Goal: Navigation & Orientation: Find specific page/section

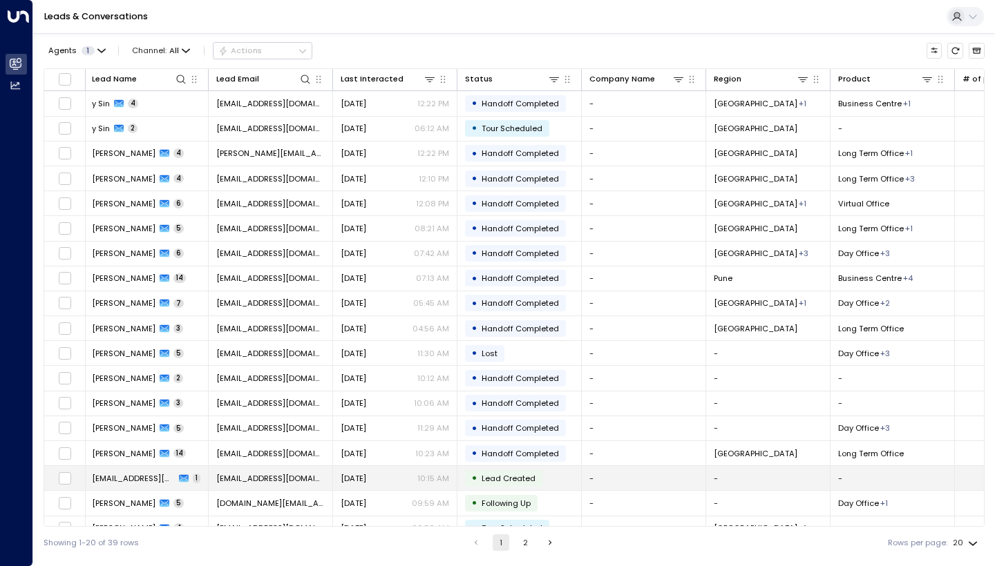
scroll to position [68, 1]
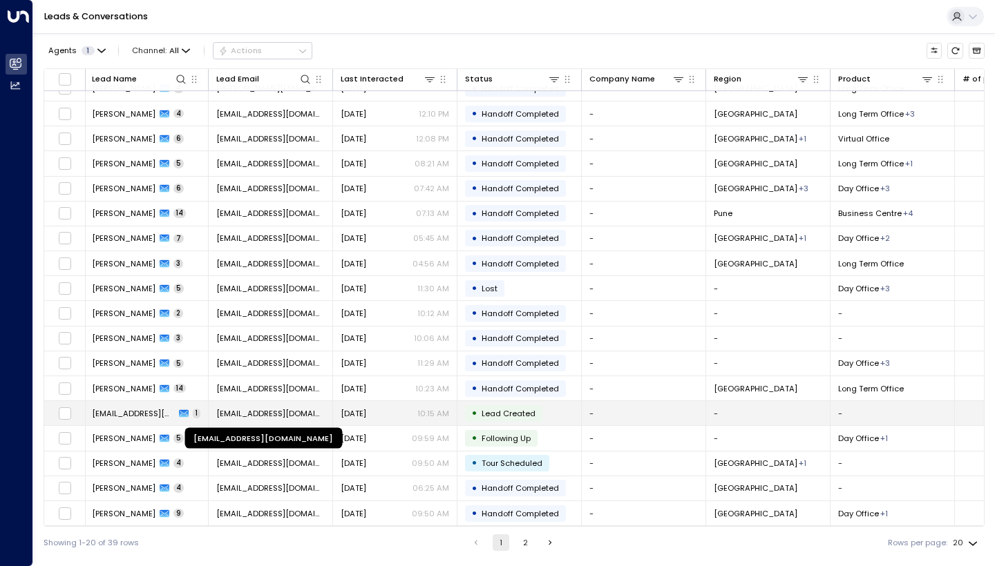
click at [268, 412] on span "[EMAIL_ADDRESS][DOMAIN_NAME]" at bounding box center [270, 413] width 108 height 11
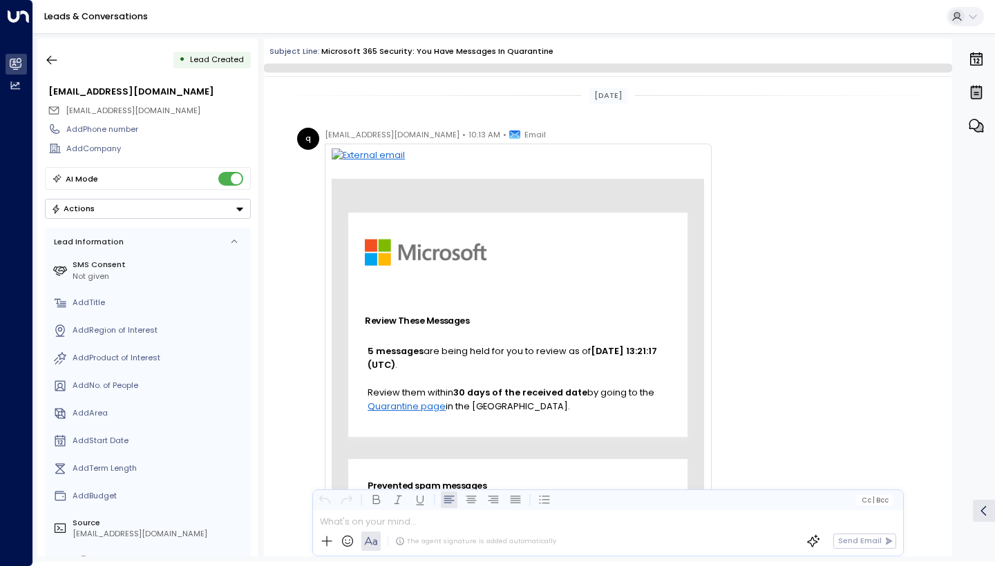
scroll to position [281, 0]
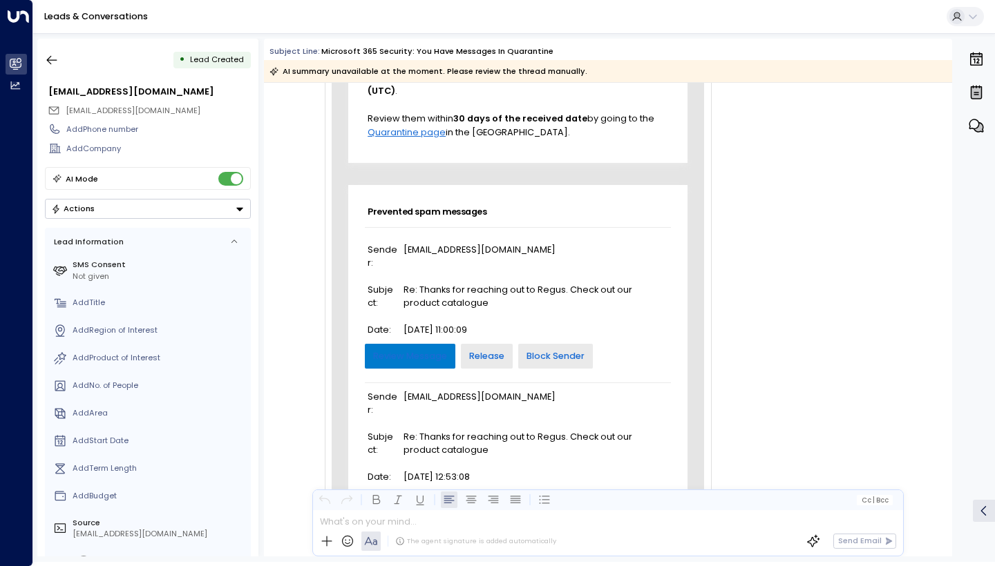
drag, startPoint x: 228, startPoint y: 110, endPoint x: 66, endPoint y: 111, distance: 162.3
click at [66, 111] on div "[EMAIL_ADDRESS][DOMAIN_NAME]" at bounding box center [149, 111] width 203 height 18
copy span "[EMAIL_ADDRESS][DOMAIN_NAME]"
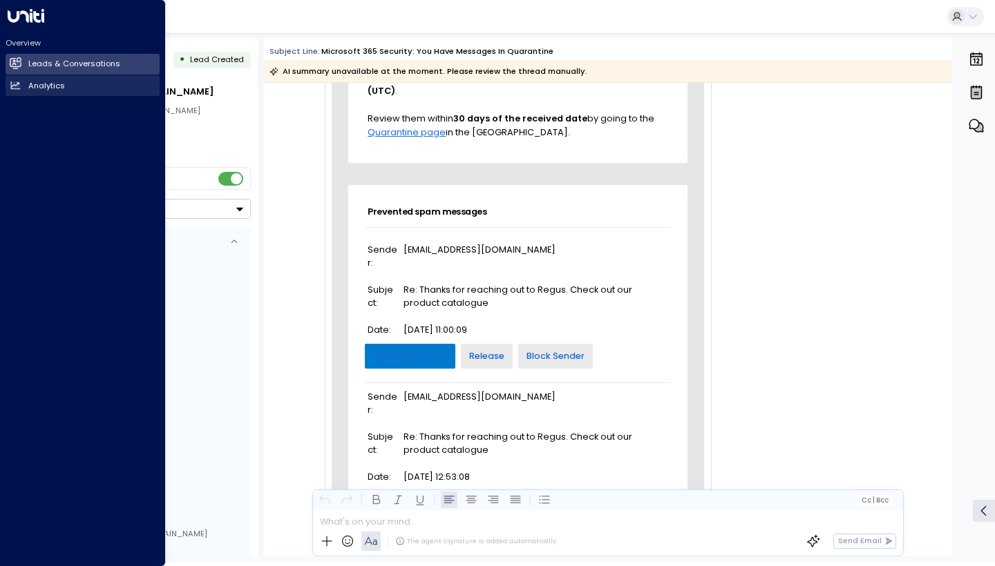
click at [26, 77] on link "Analytics Analytics" at bounding box center [83, 85] width 154 height 21
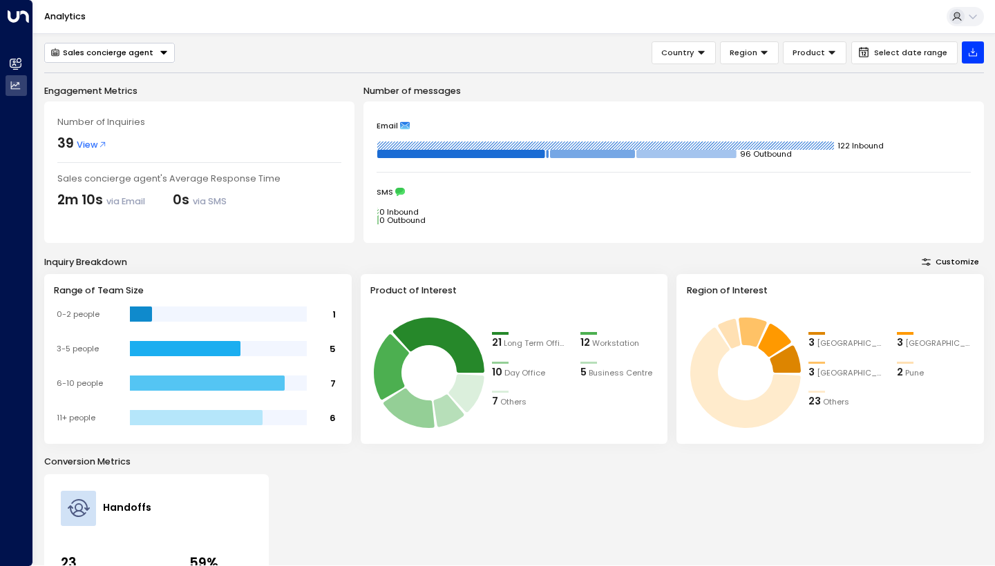
scroll to position [135, 0]
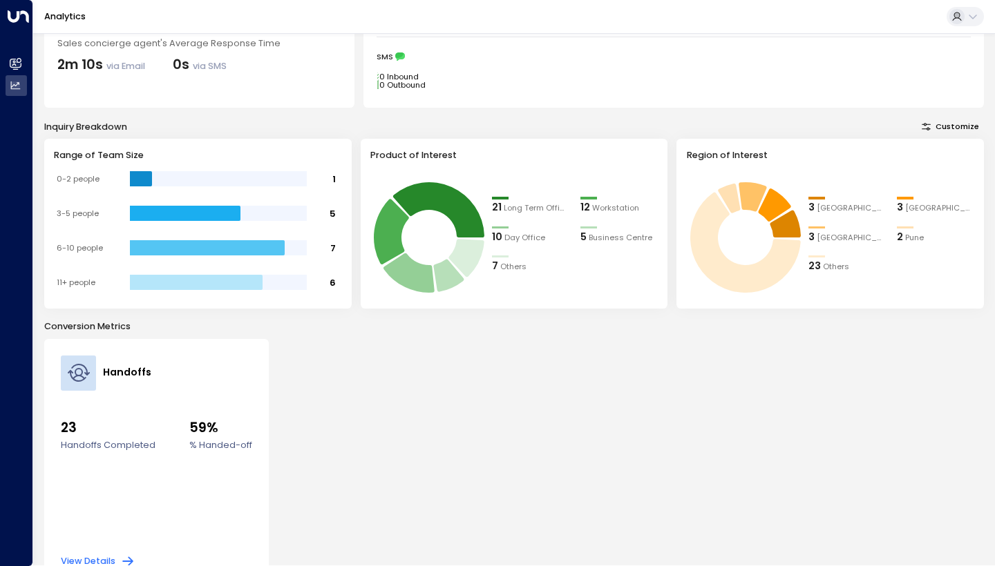
click at [827, 1] on div "Analytics" at bounding box center [513, 17] width 961 height 34
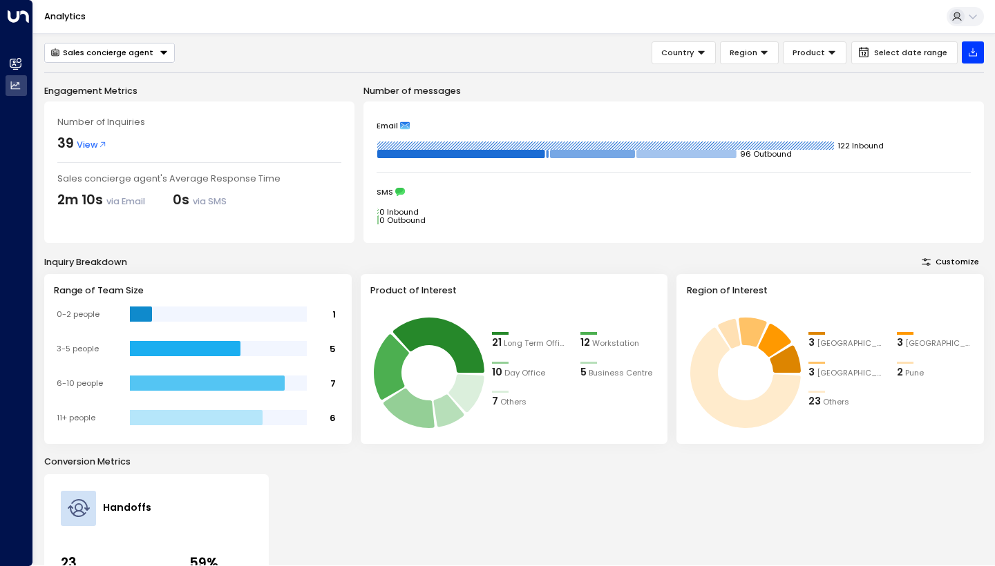
scroll to position [0, 0]
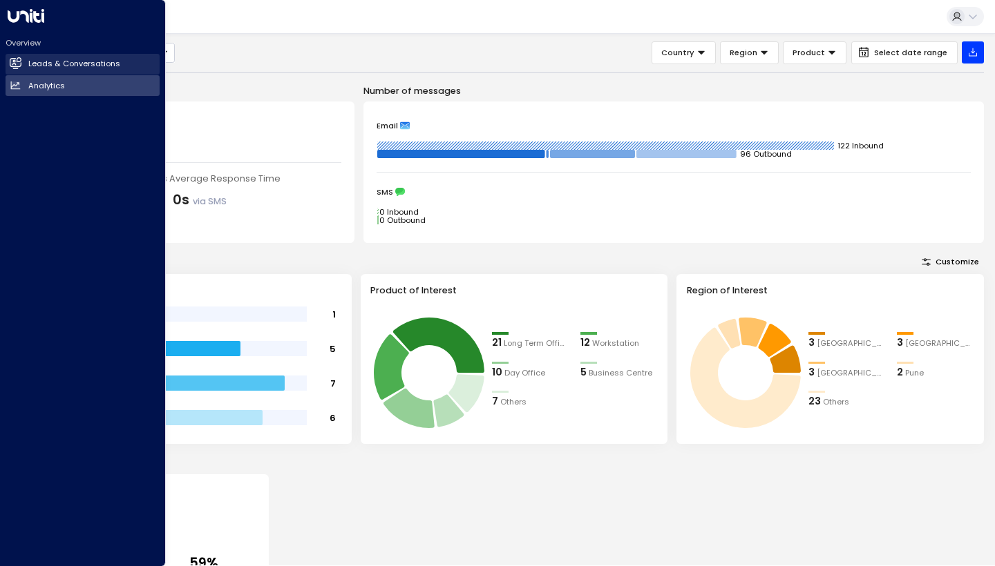
click at [70, 66] on h2 "Leads & Conversations" at bounding box center [74, 64] width 92 height 12
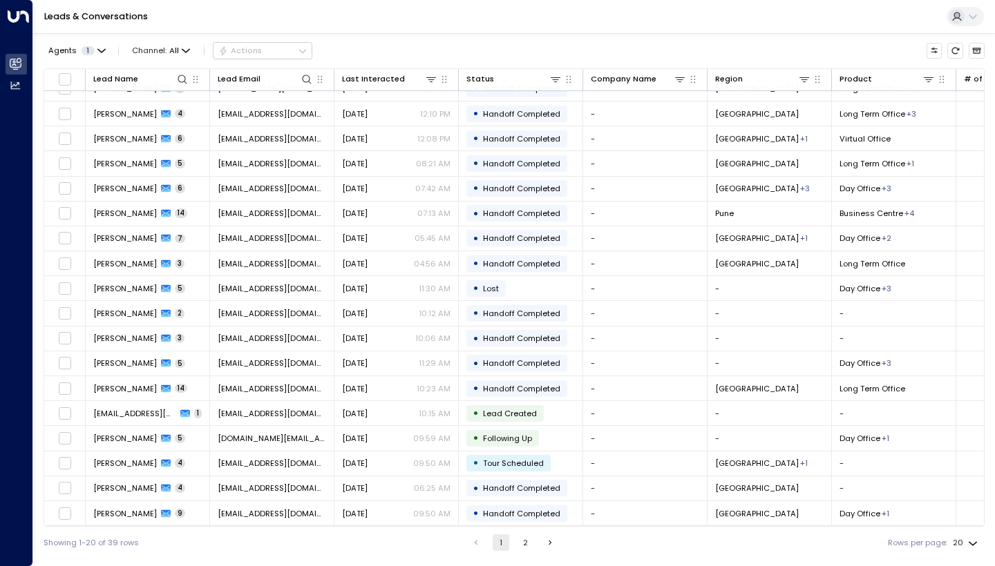
scroll to position [68, 0]
click at [526, 500] on button "2" at bounding box center [525, 543] width 17 height 17
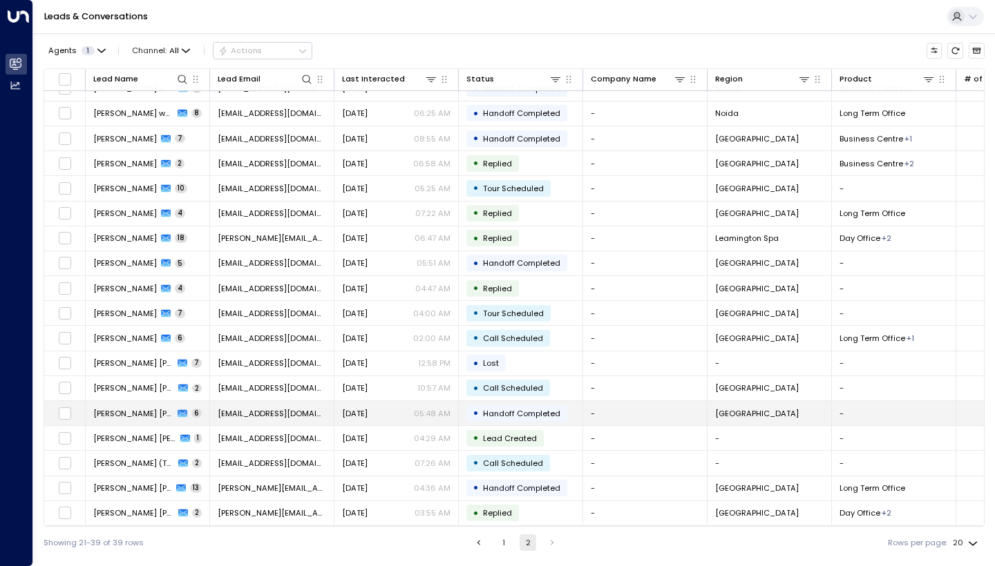
scroll to position [43, 0]
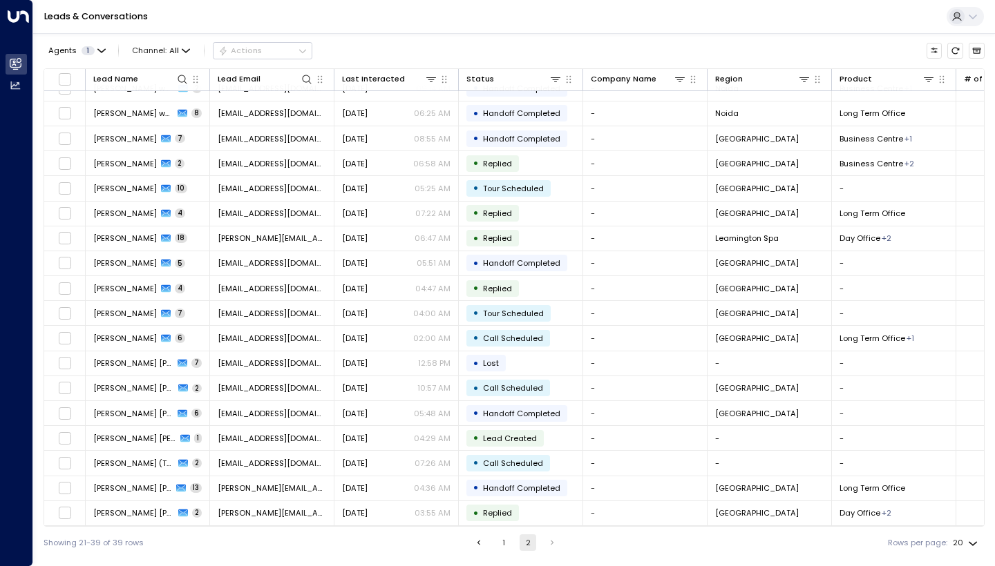
click at [501, 500] on button "1" at bounding box center [503, 543] width 17 height 17
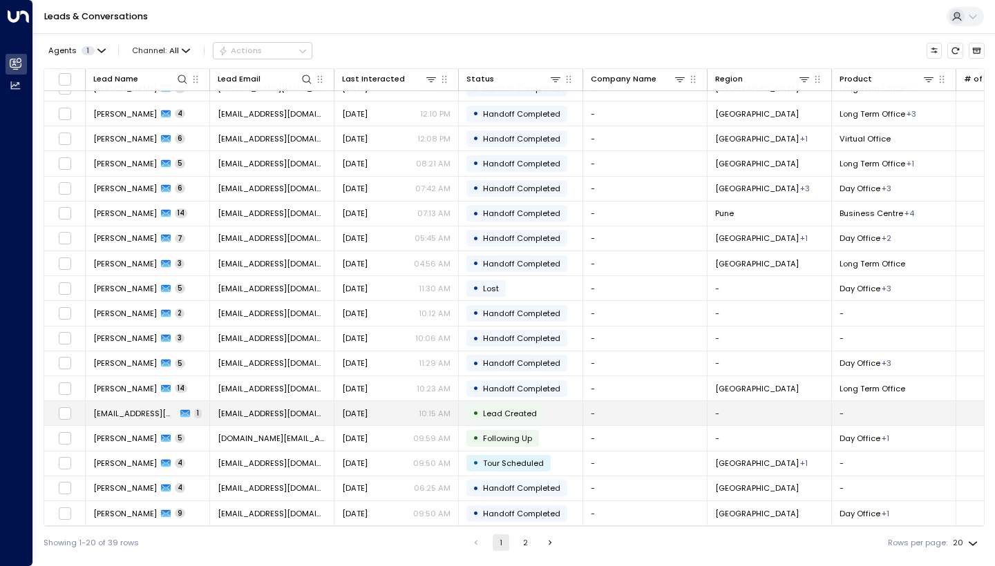
scroll to position [68, 0]
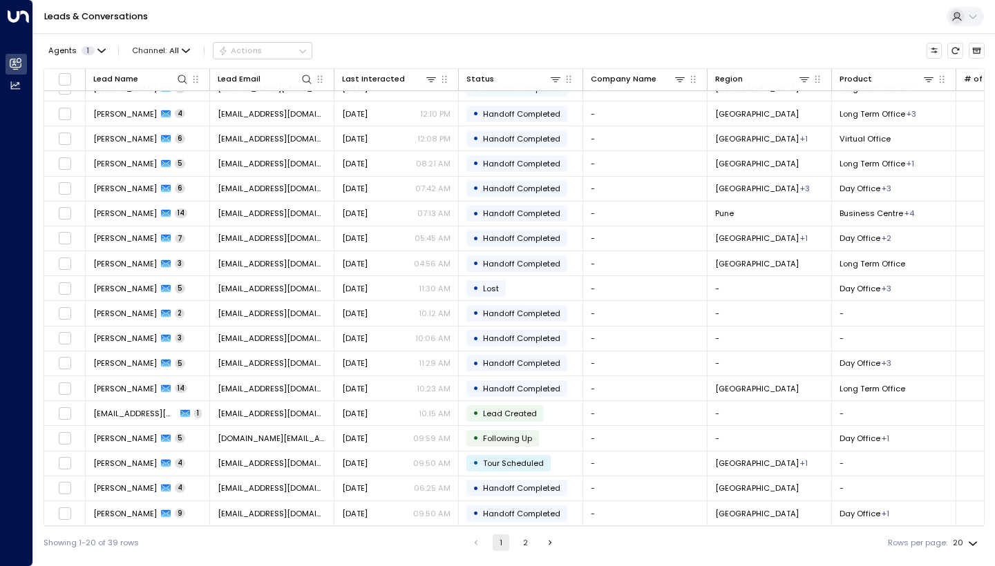
click at [527, 500] on button "2" at bounding box center [525, 543] width 17 height 17
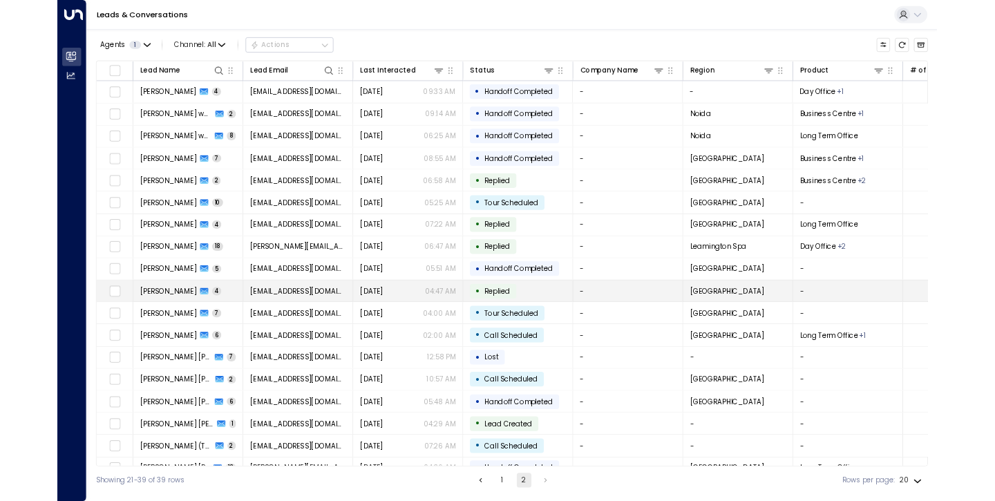
scroll to position [38, 0]
